Goal: Communication & Community: Answer question/provide support

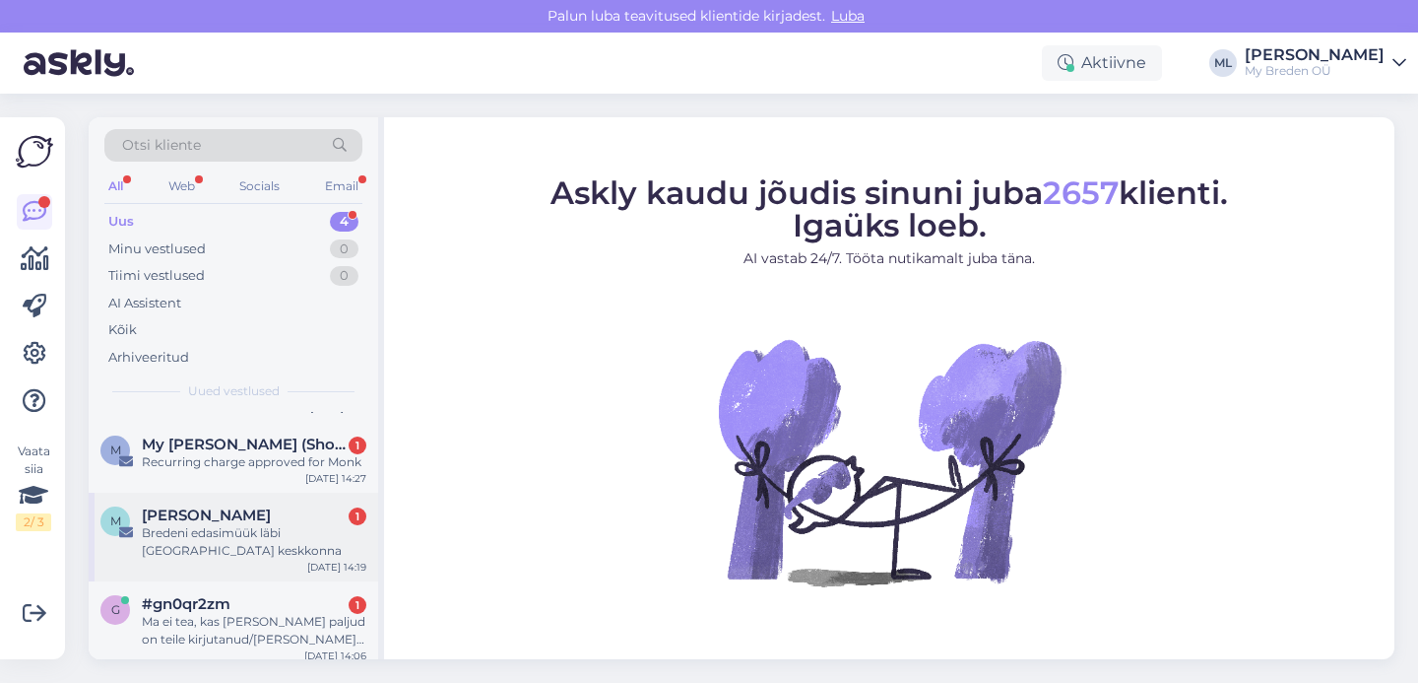
scroll to position [90, 0]
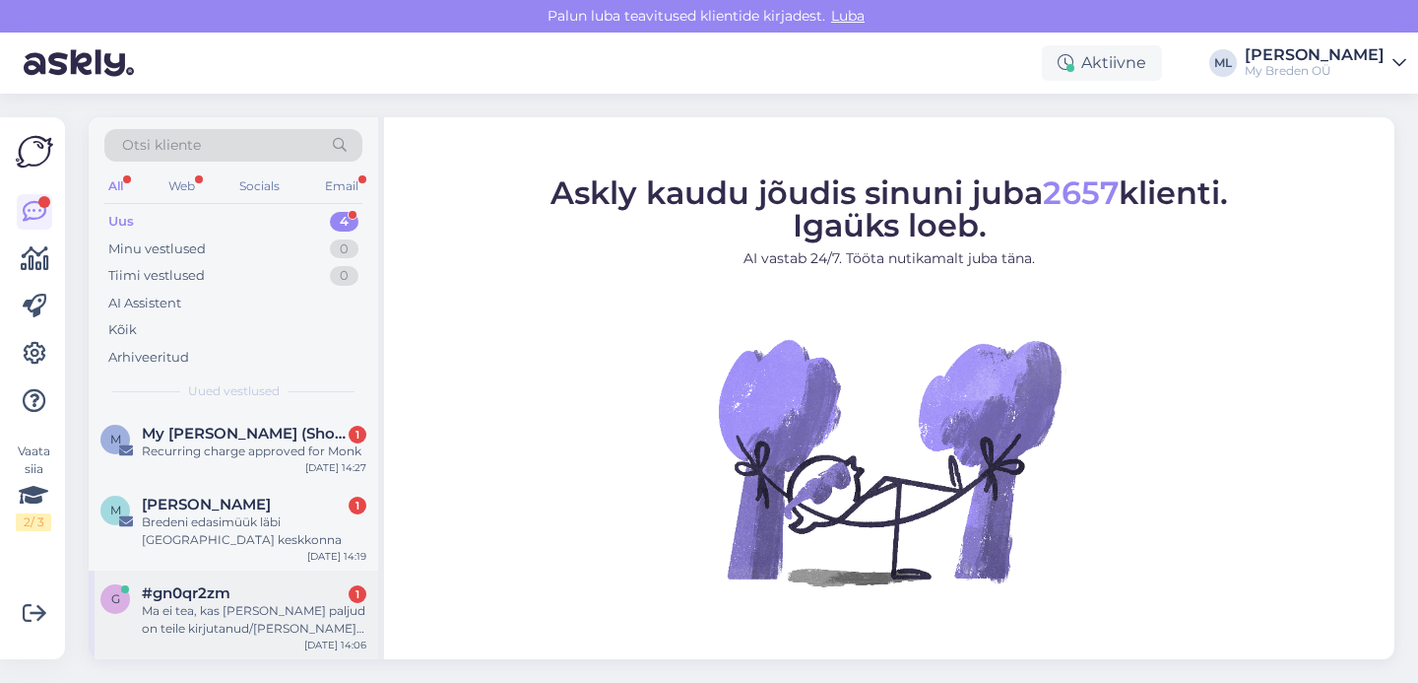
click at [185, 616] on div "Ma ei tea, kas [PERSON_NAME] paljud on teile kirjutanud/[PERSON_NAME] andnud, a…" at bounding box center [254, 619] width 225 height 35
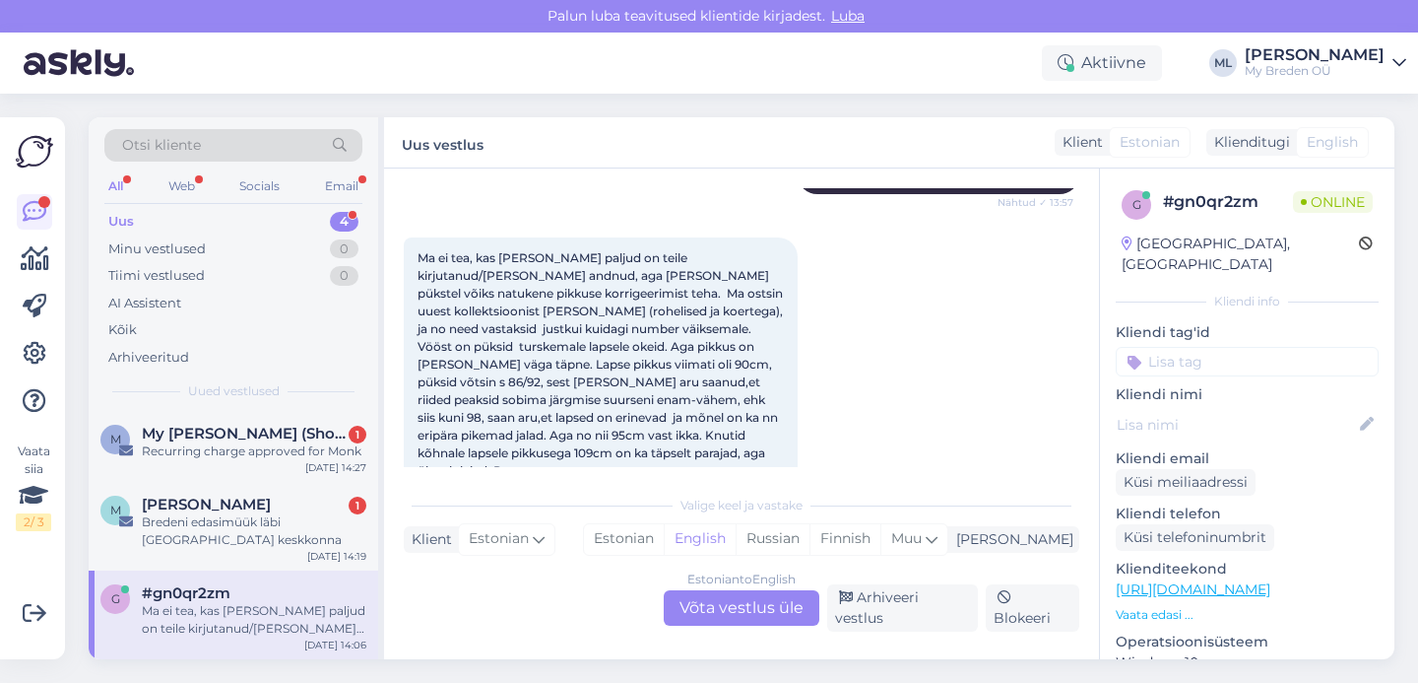
scroll to position [1254, 0]
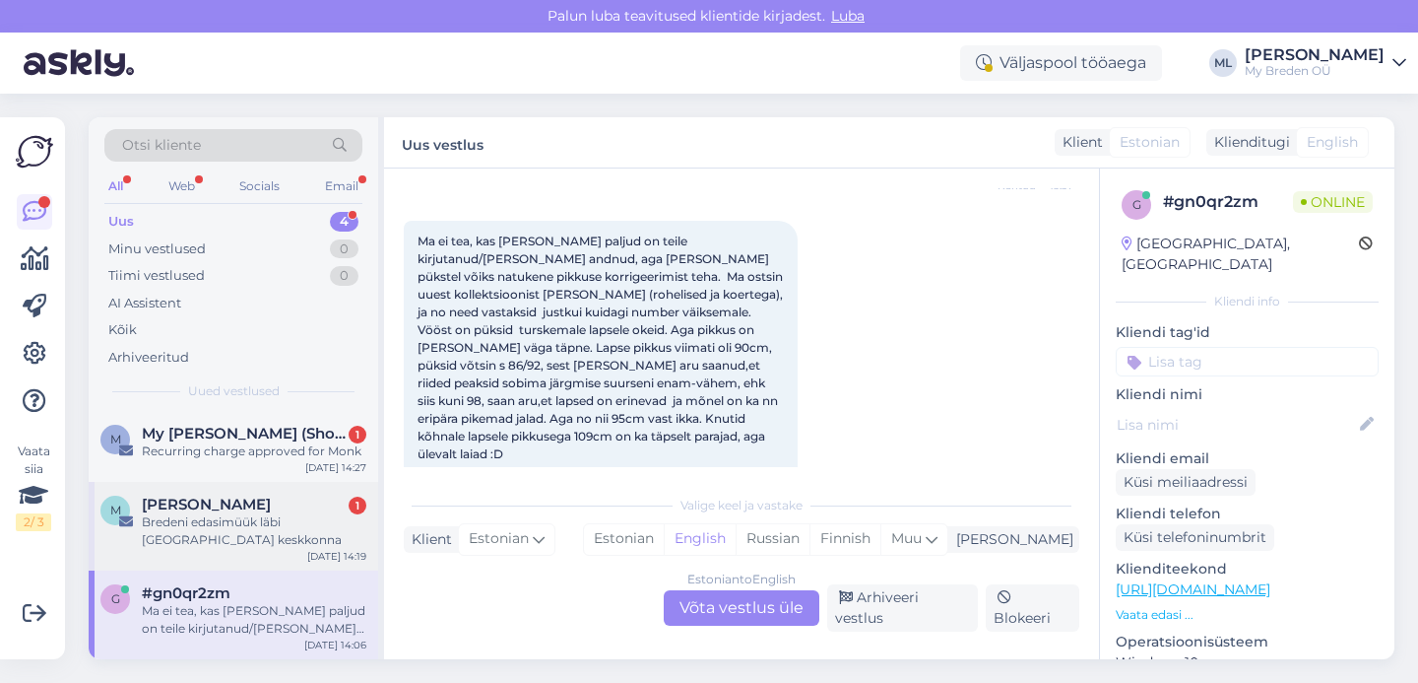
click at [233, 513] on div "Bredeni edasimüük läbi [GEOGRAPHIC_DATA] keskkonna" at bounding box center [254, 530] width 225 height 35
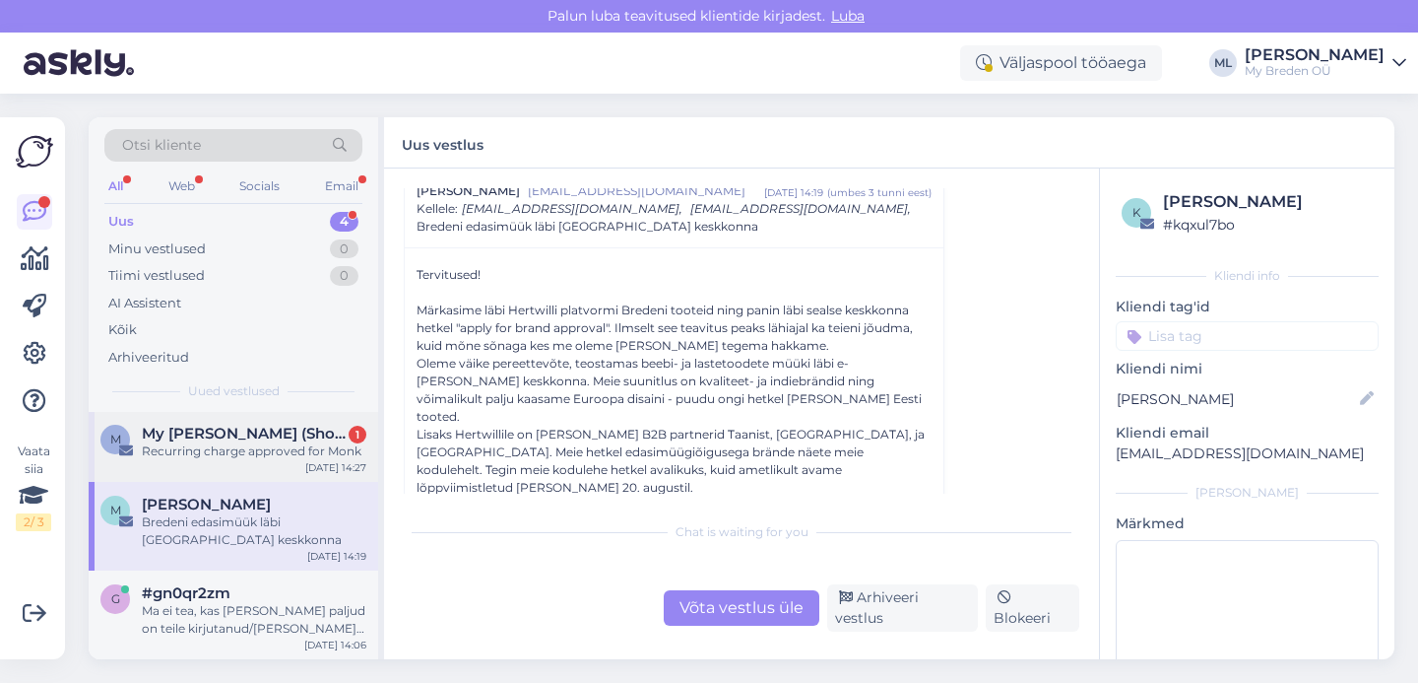
scroll to position [166, 0]
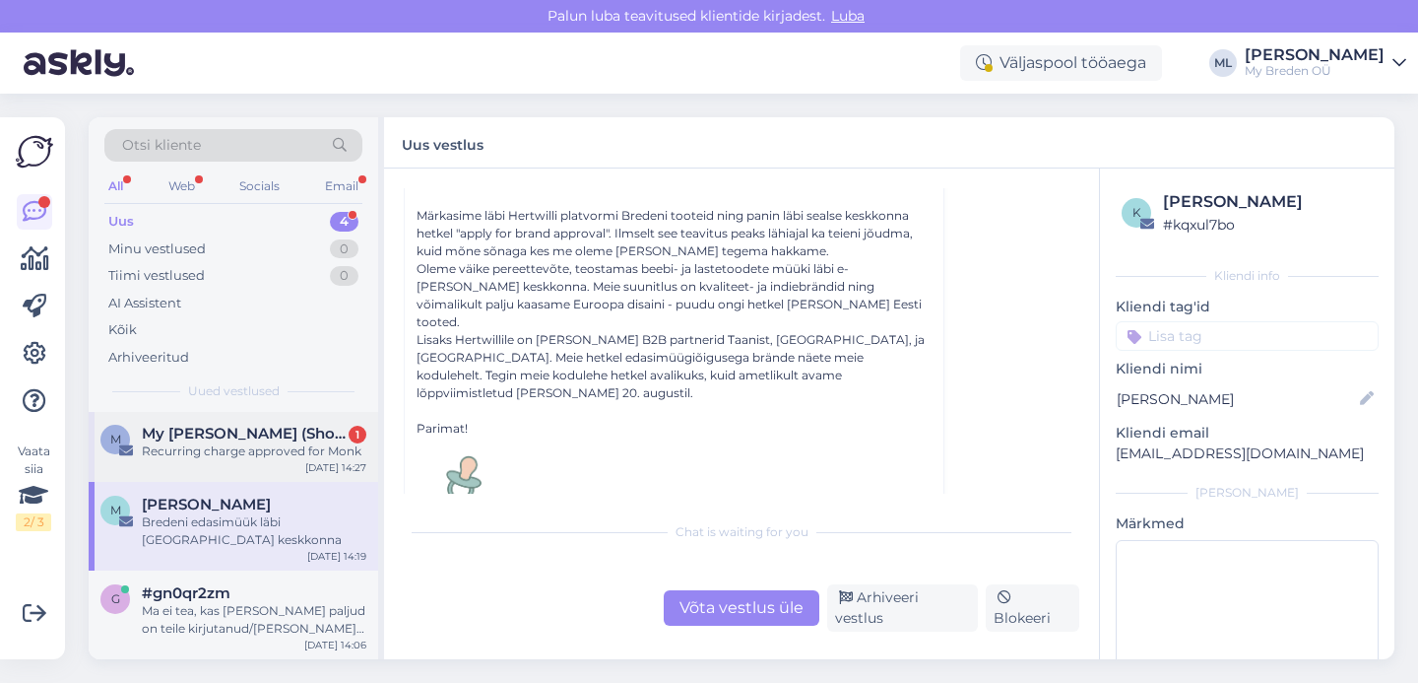
click at [228, 442] on div "Recurring charge approved for Monk" at bounding box center [254, 451] width 225 height 18
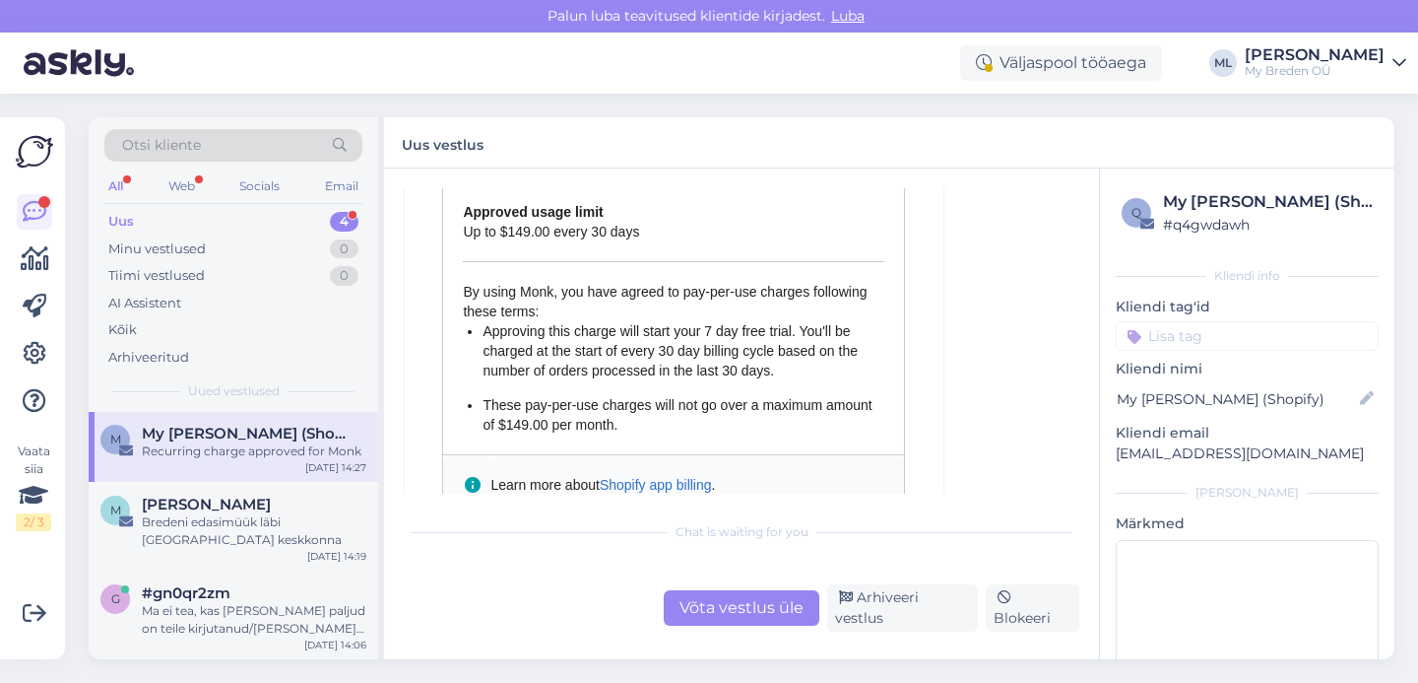
scroll to position [6008, 0]
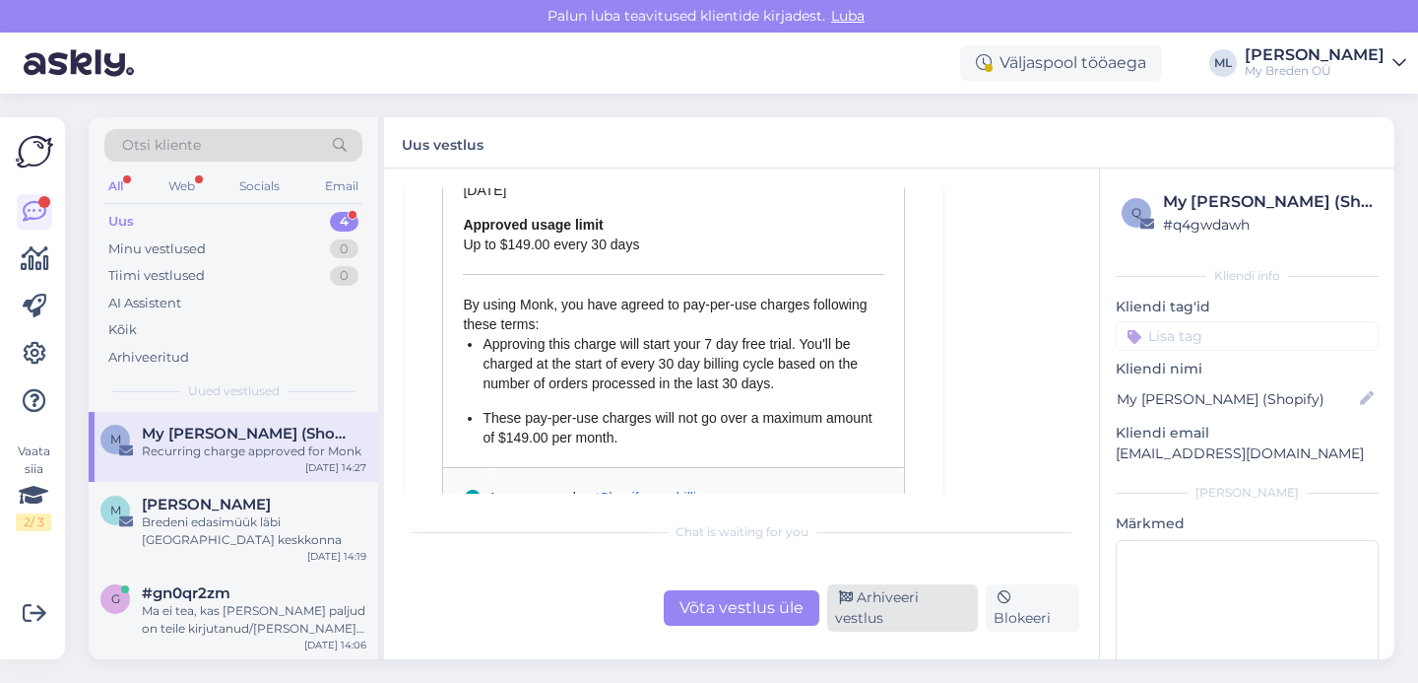
click at [932, 616] on div "Arhiveeri vestlus" at bounding box center [902, 607] width 151 height 47
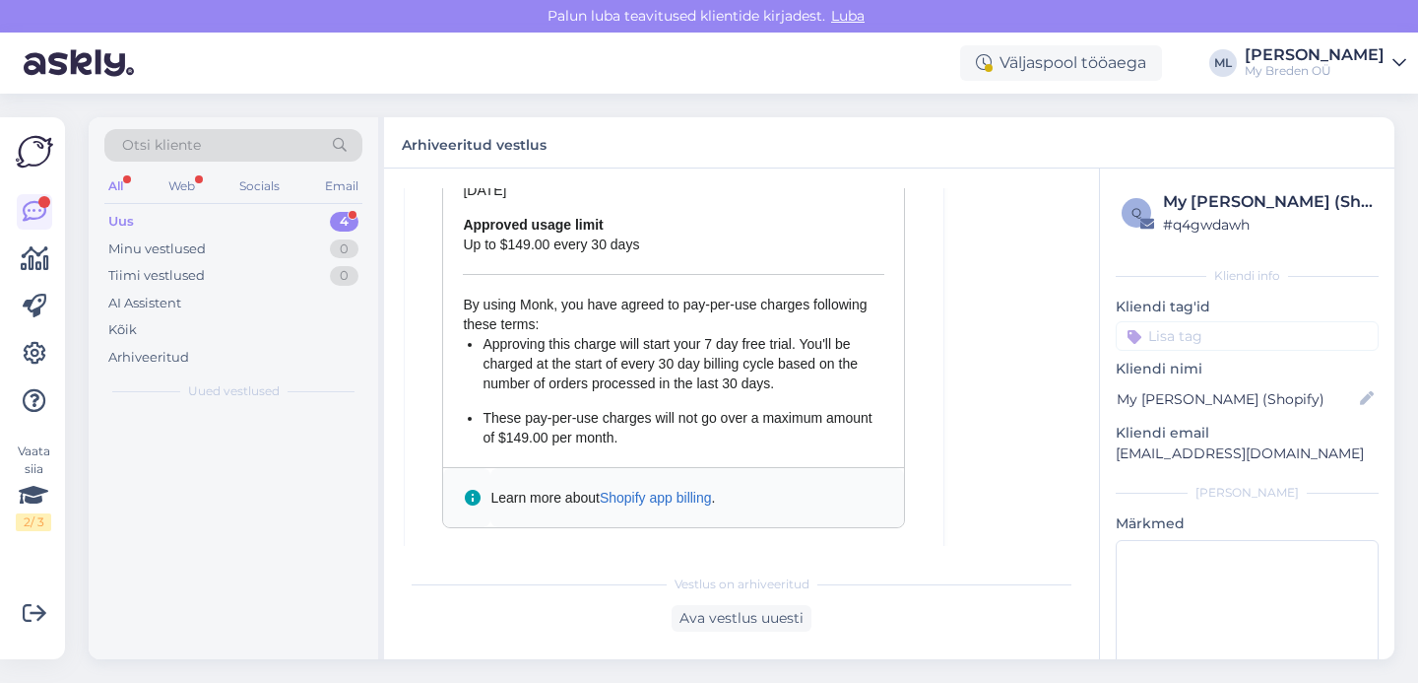
scroll to position [0, 0]
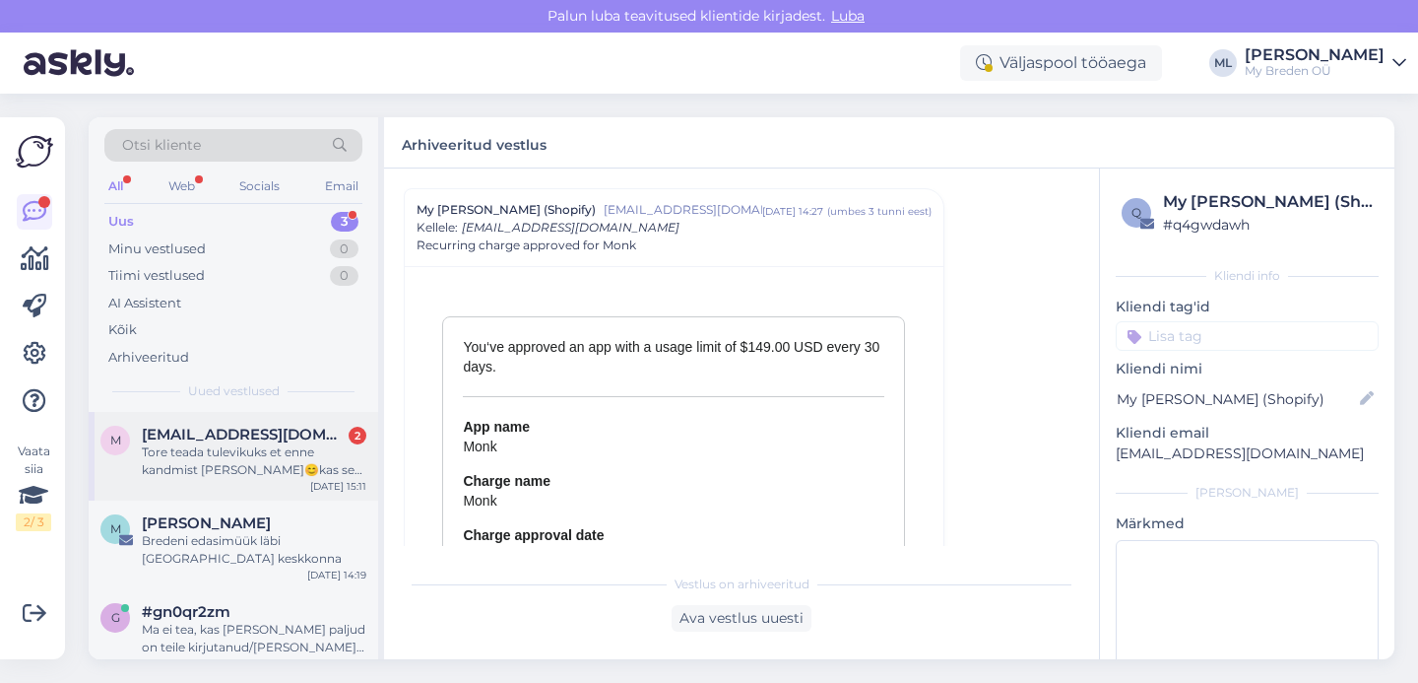
click at [254, 470] on div "Tore teada tulevikuks et enne kandmist [PERSON_NAME]😊kas see siis kuidagi kaits…" at bounding box center [254, 460] width 225 height 35
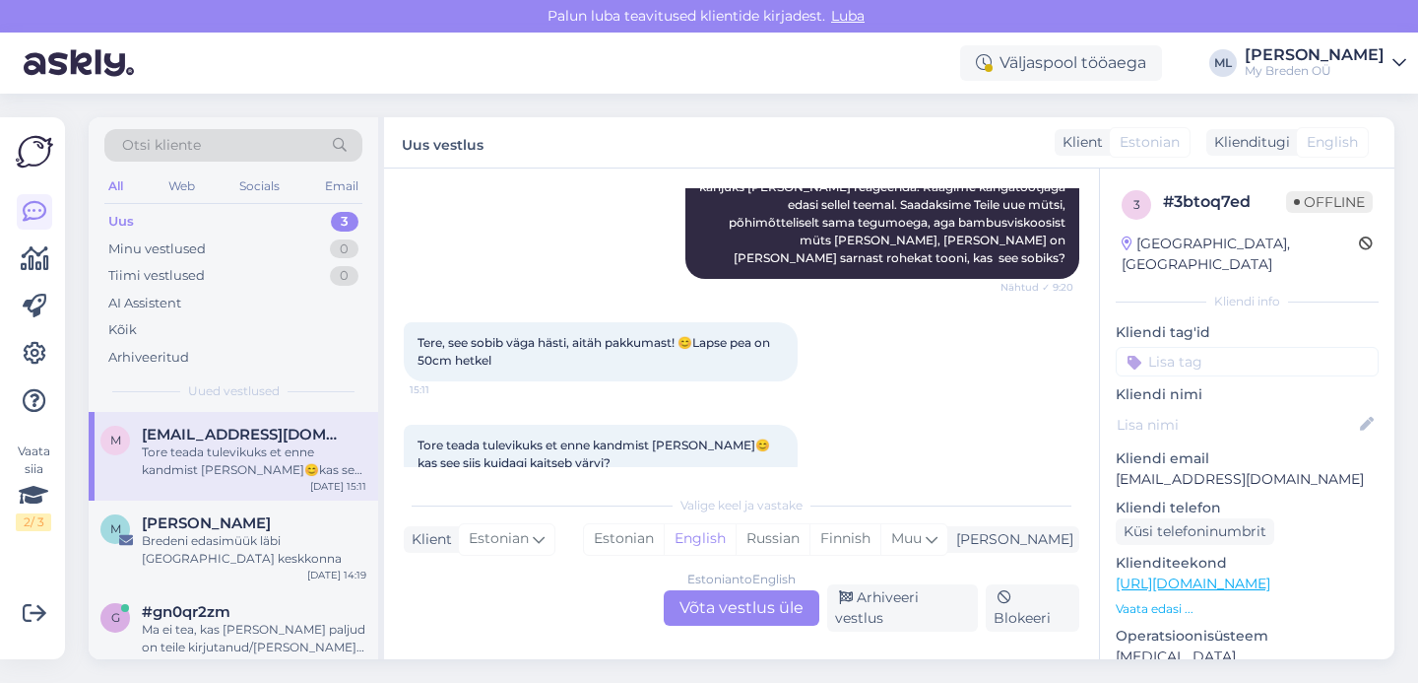
scroll to position [921, 0]
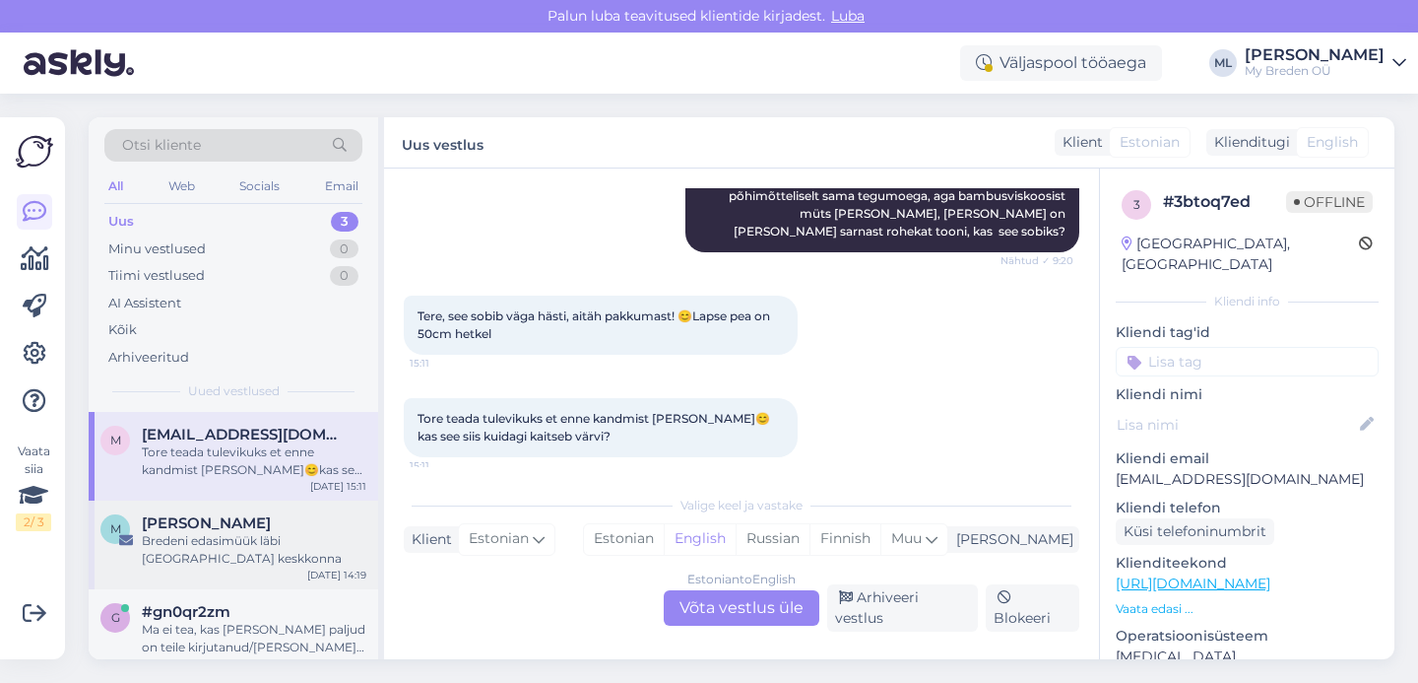
click at [149, 555] on div "Bredeni edasimüük läbi [GEOGRAPHIC_DATA] keskkonna" at bounding box center [254, 549] width 225 height 35
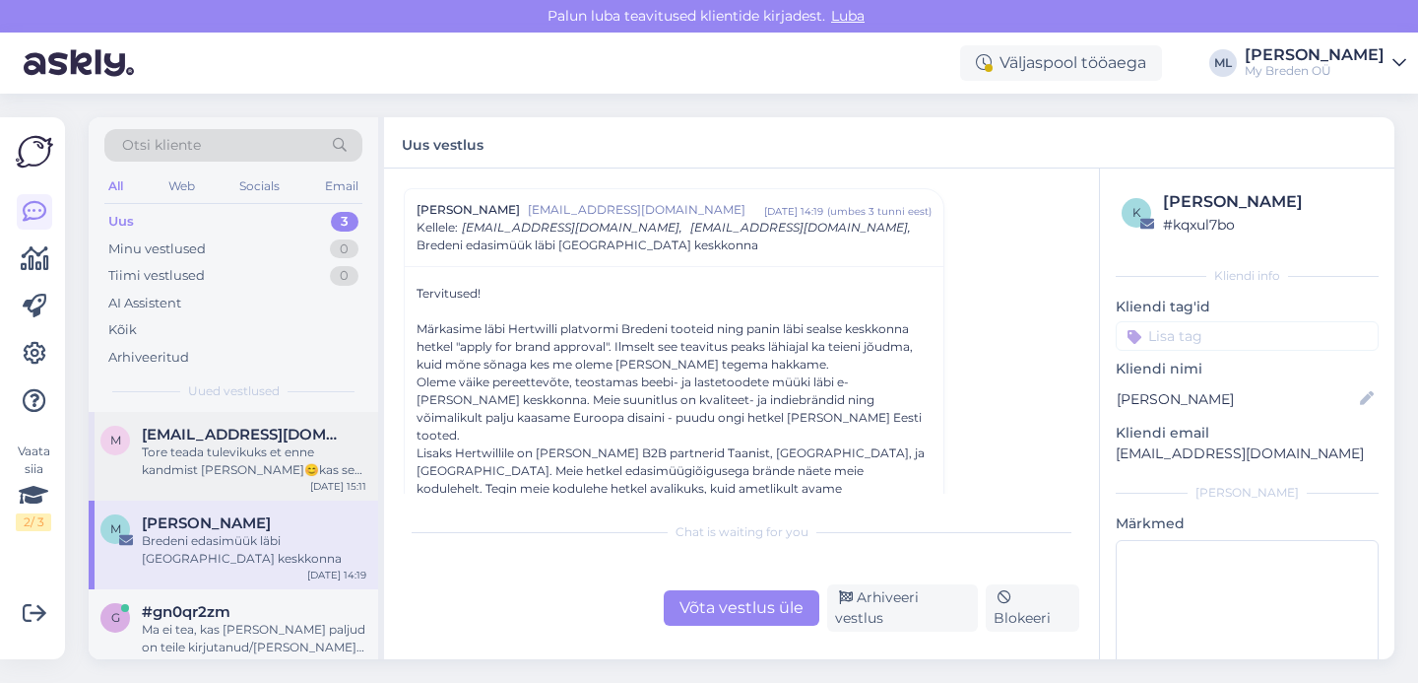
click at [284, 442] on span "[EMAIL_ADDRESS][DOMAIN_NAME]" at bounding box center [244, 434] width 205 height 18
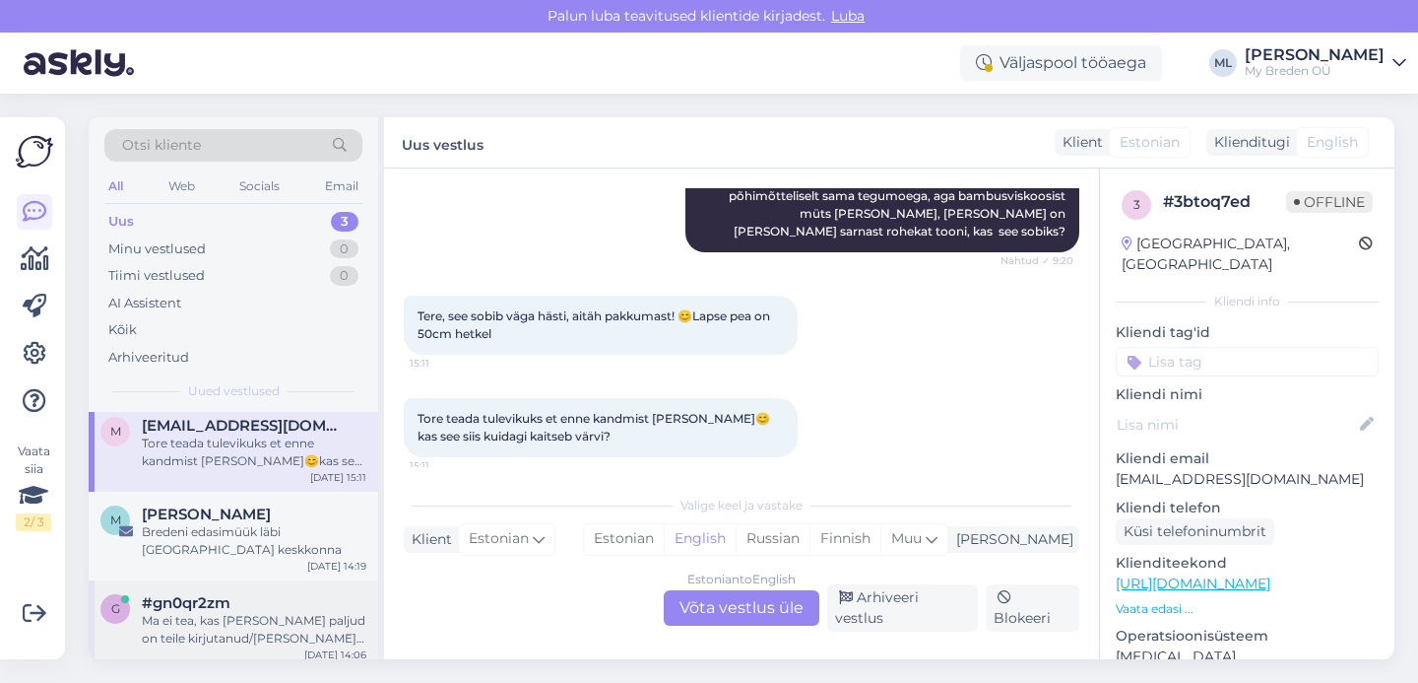
scroll to position [19, 0]
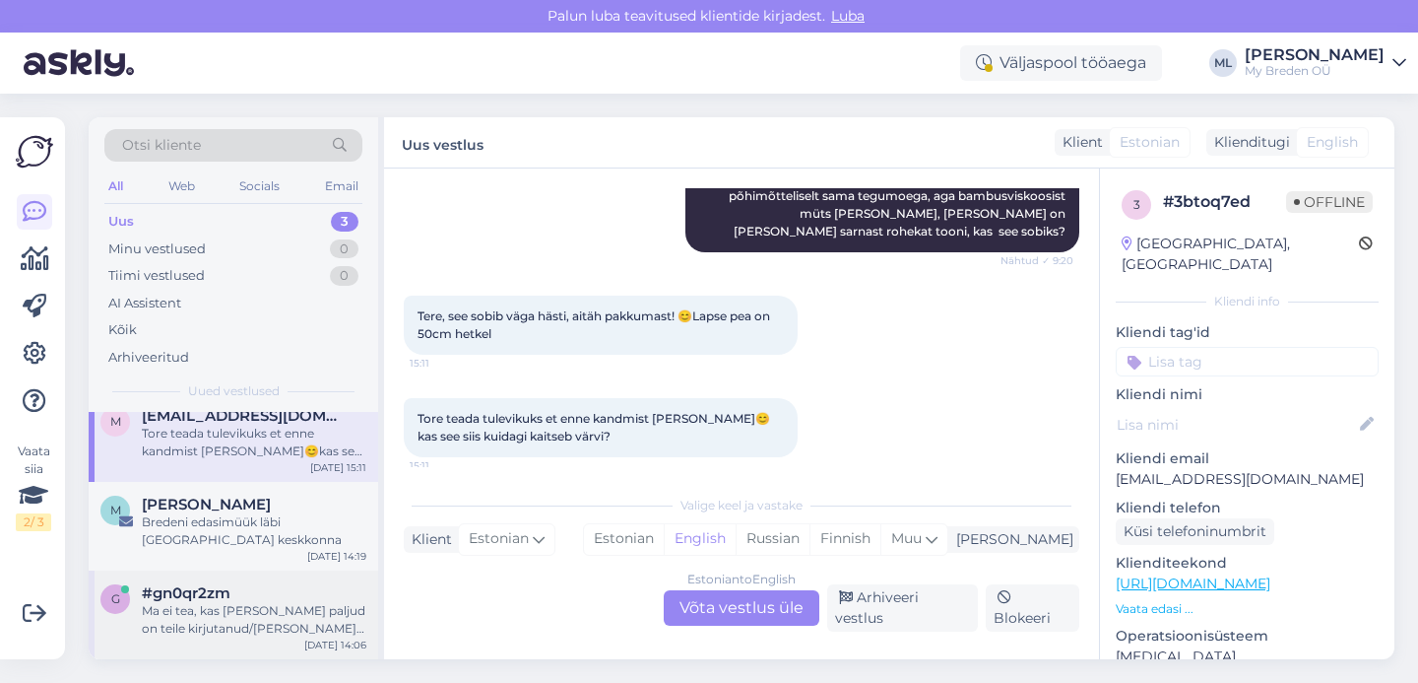
click at [171, 591] on span "#gn0qr2zm" at bounding box center [186, 593] width 89 height 18
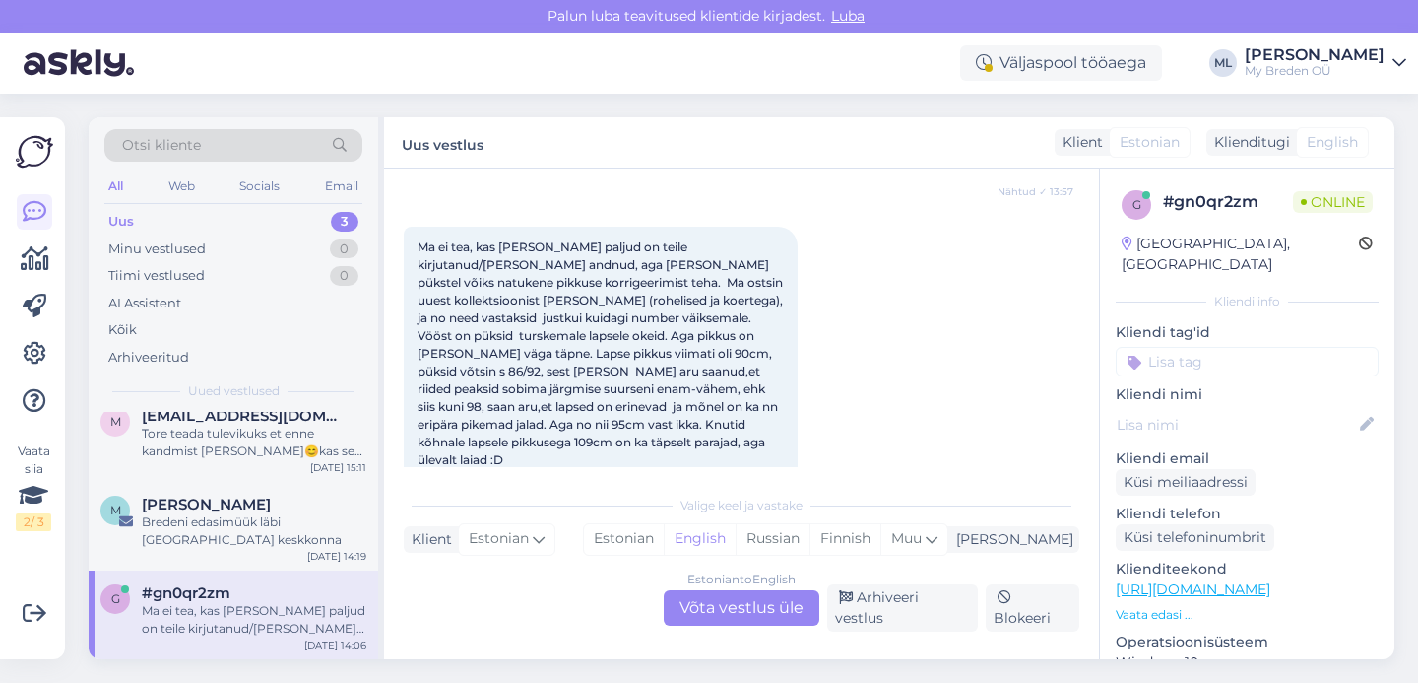
scroll to position [1254, 0]
